Goal: Transaction & Acquisition: Book appointment/travel/reservation

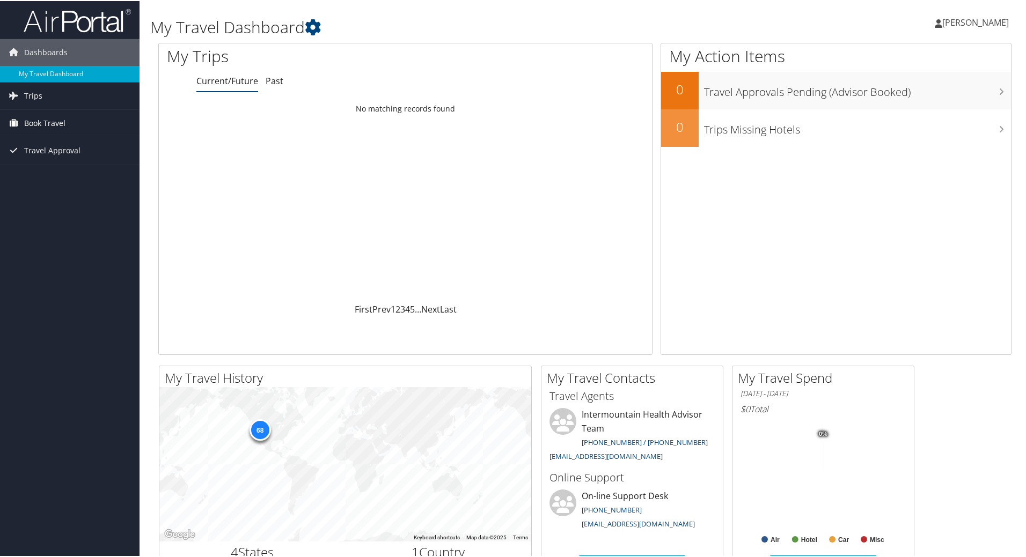
click at [48, 120] on span "Book Travel" at bounding box center [44, 122] width 41 height 27
click at [61, 172] on link "Book/Manage Online Trips" at bounding box center [70, 176] width 140 height 16
click at [52, 119] on span "Book Travel" at bounding box center [44, 122] width 41 height 27
click at [51, 173] on link "Book/Manage Online Trips" at bounding box center [70, 176] width 140 height 16
